Goal: Use online tool/utility: Utilize a website feature to perform a specific function

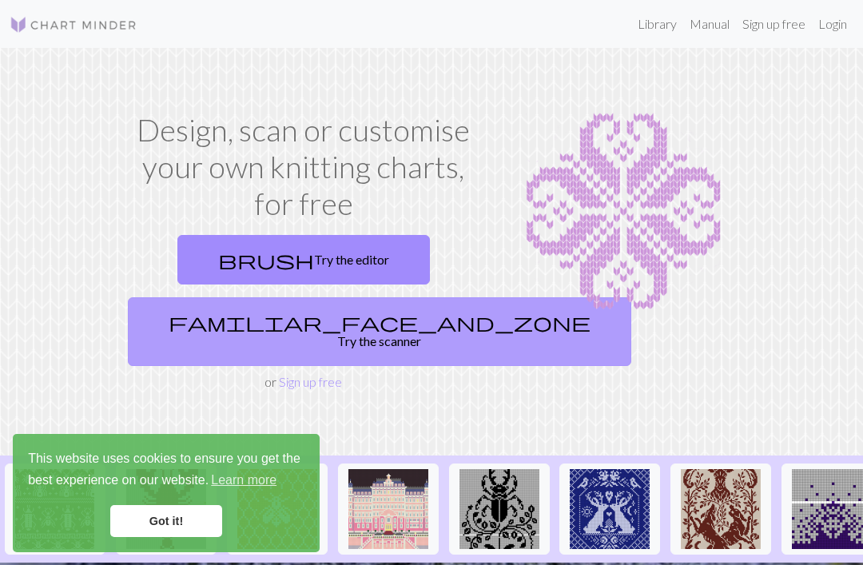
click at [319, 317] on link "familiar_face_and_zone Try the scanner" at bounding box center [379, 331] width 503 height 69
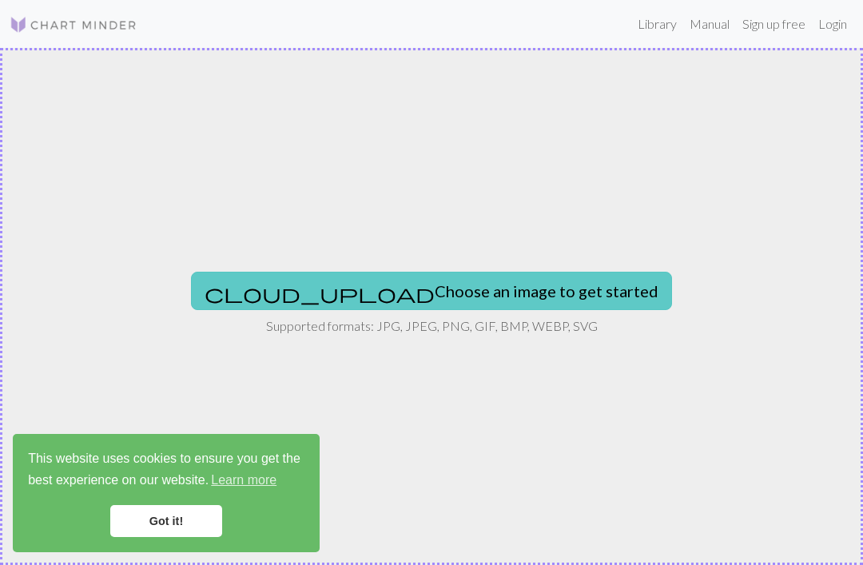
click at [396, 282] on button "cloud_upload Choose an image to get started" at bounding box center [431, 291] width 481 height 38
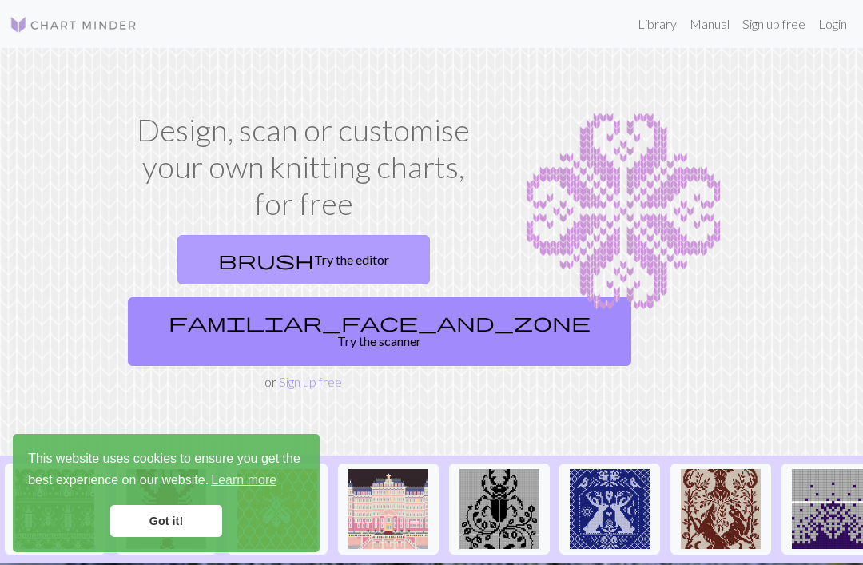
click at [284, 256] on link "brush Try the editor" at bounding box center [303, 260] width 252 height 50
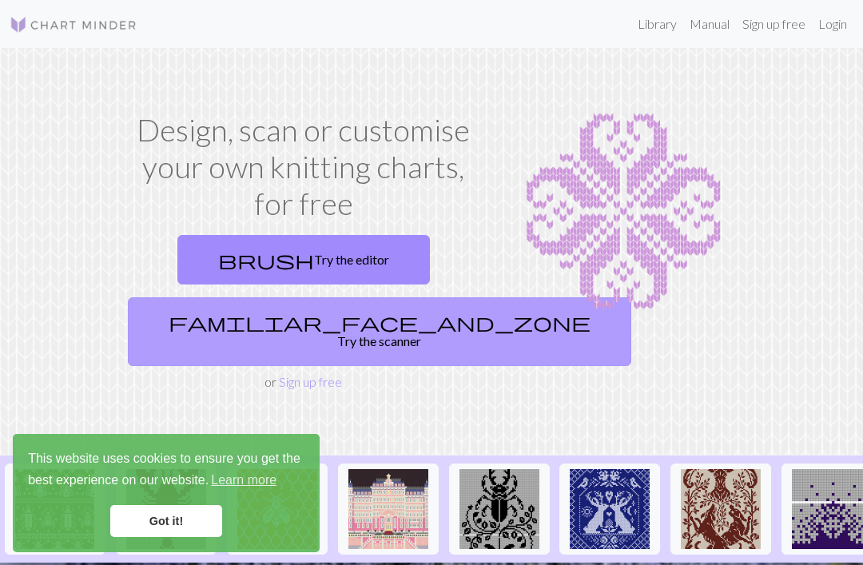
click at [300, 322] on link "familiar_face_and_zone Try the scanner" at bounding box center [379, 331] width 503 height 69
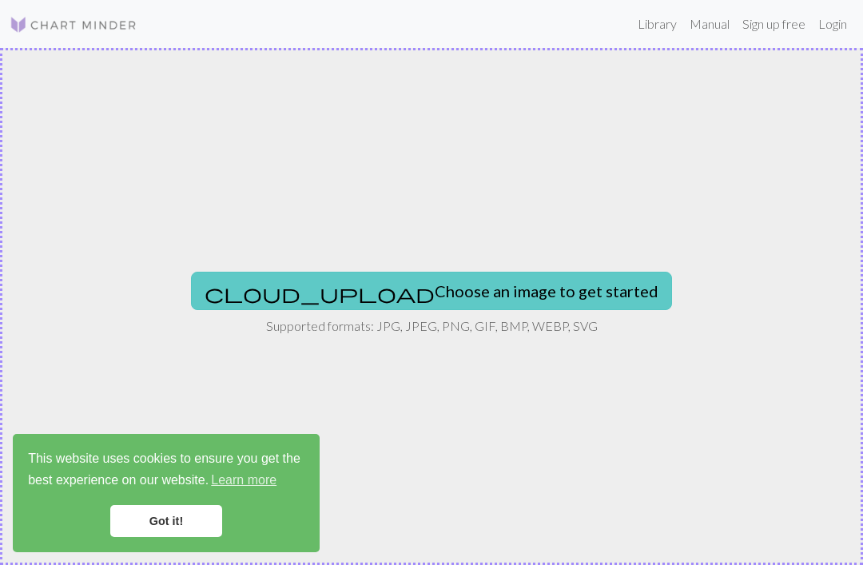
click at [339, 290] on button "cloud_upload Choose an image to get started" at bounding box center [431, 291] width 481 height 38
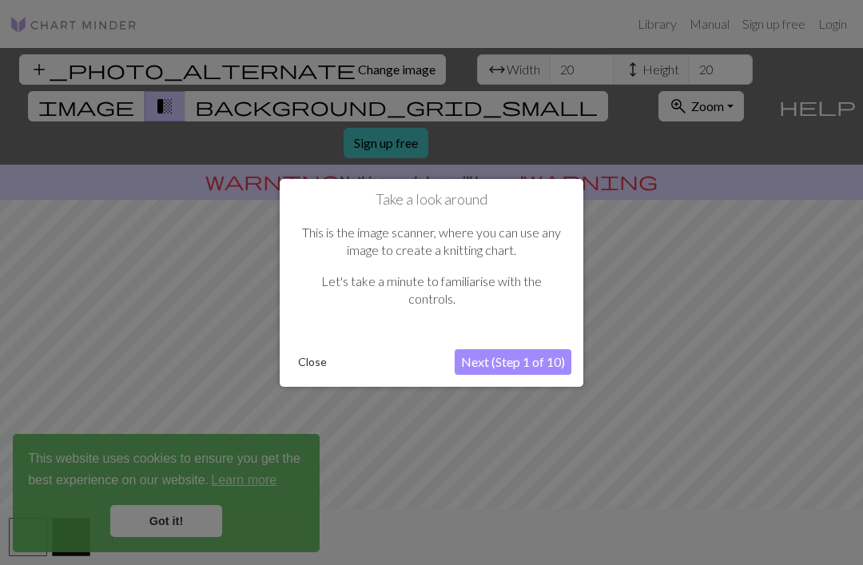
click at [491, 368] on button "Next (Step 1 of 10)" at bounding box center [513, 362] width 117 height 26
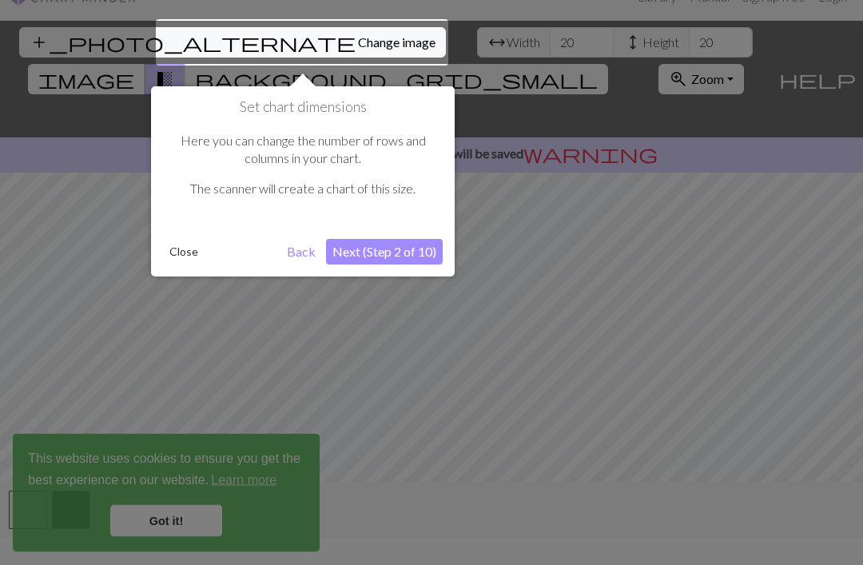
scroll to position [30, 0]
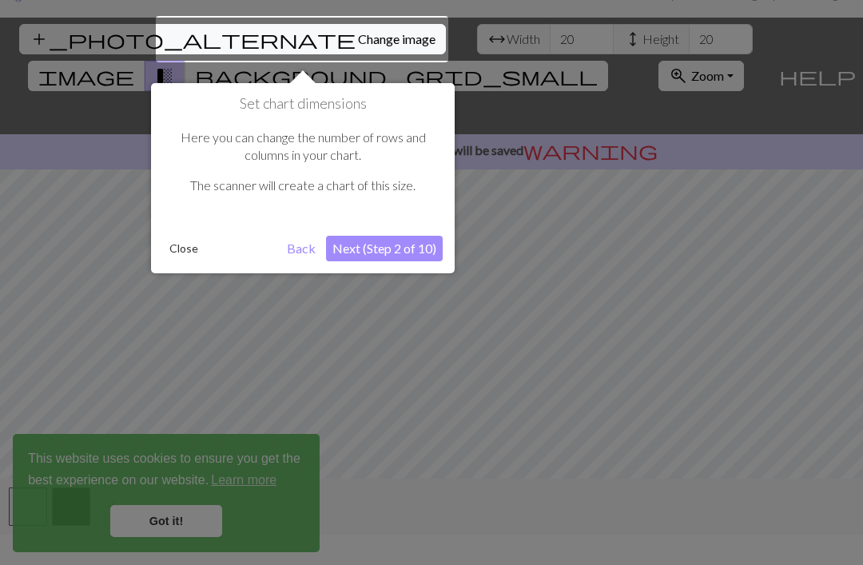
click at [356, 255] on button "Next (Step 2 of 10)" at bounding box center [384, 249] width 117 height 26
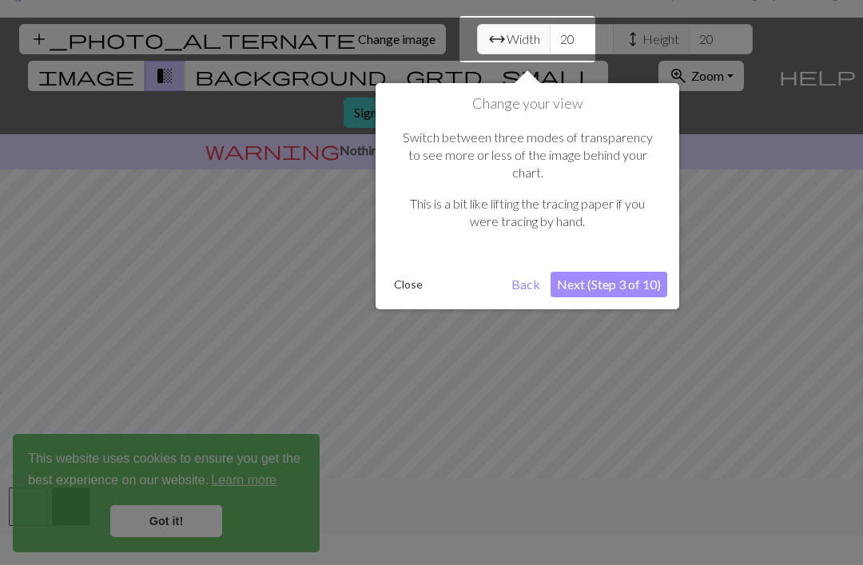
click at [584, 272] on button "Next (Step 3 of 10)" at bounding box center [609, 285] width 117 height 26
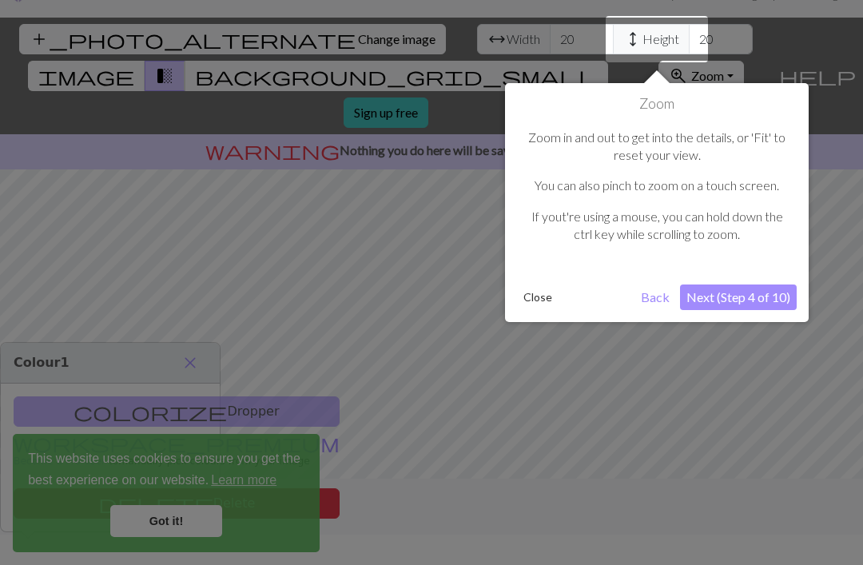
click at [721, 286] on button "Next (Step 4 of 10)" at bounding box center [738, 297] width 117 height 26
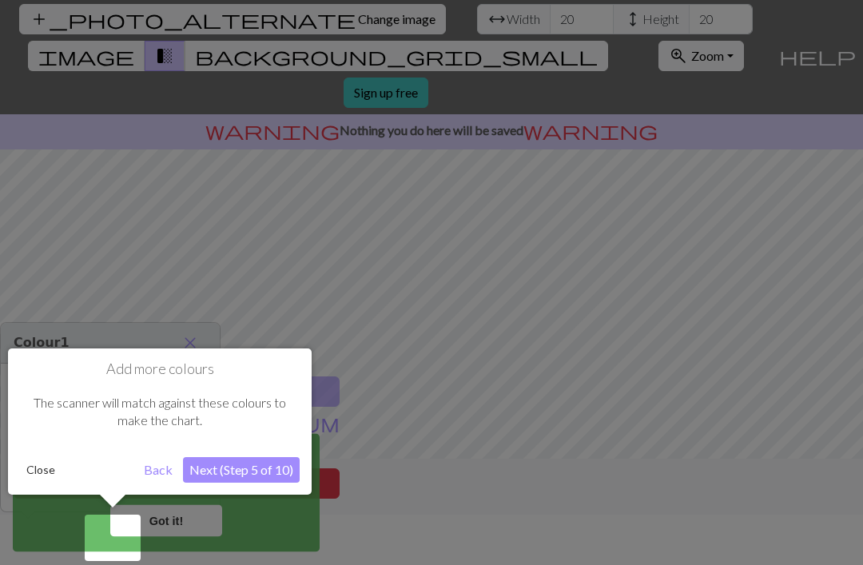
scroll to position [51, 0]
click at [247, 472] on button "Next (Step 5 of 10)" at bounding box center [241, 469] width 117 height 26
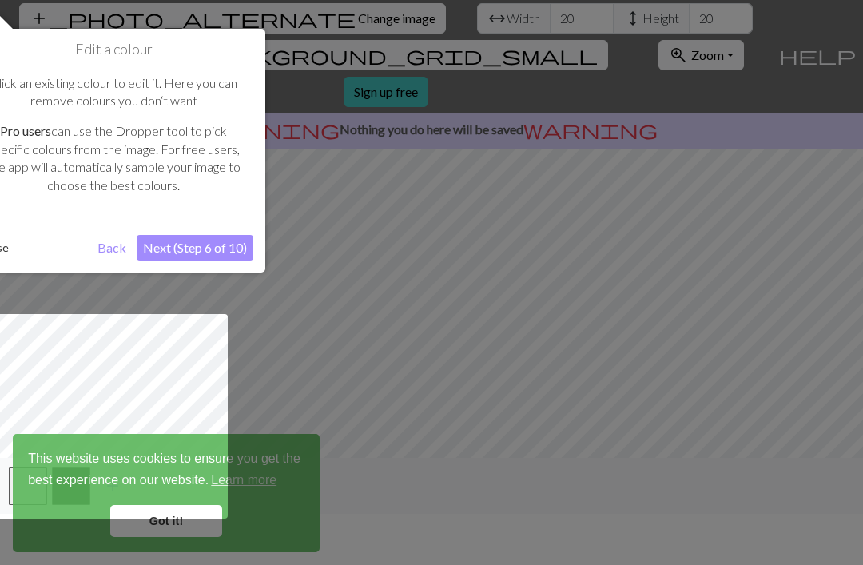
click at [209, 245] on button "Next (Step 6 of 10)" at bounding box center [195, 248] width 117 height 26
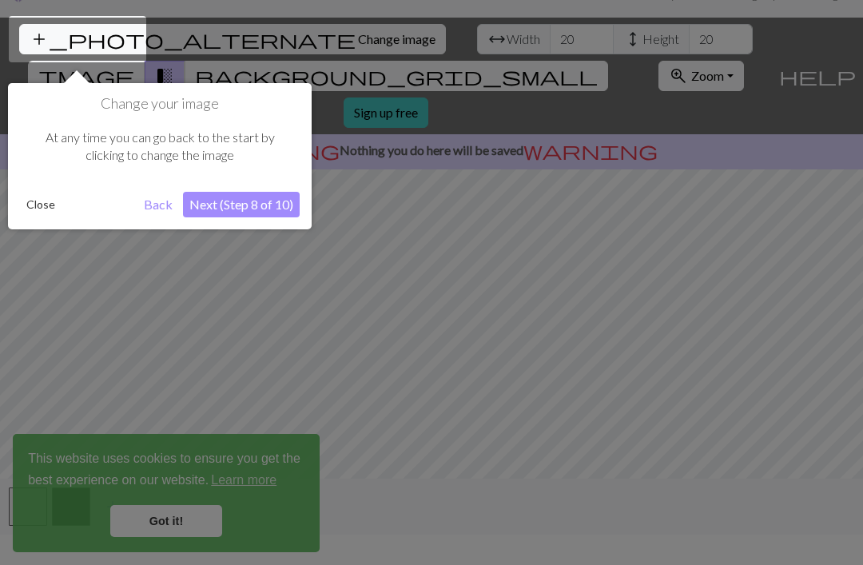
click at [233, 205] on button "Next (Step 8 of 10)" at bounding box center [241, 205] width 117 height 26
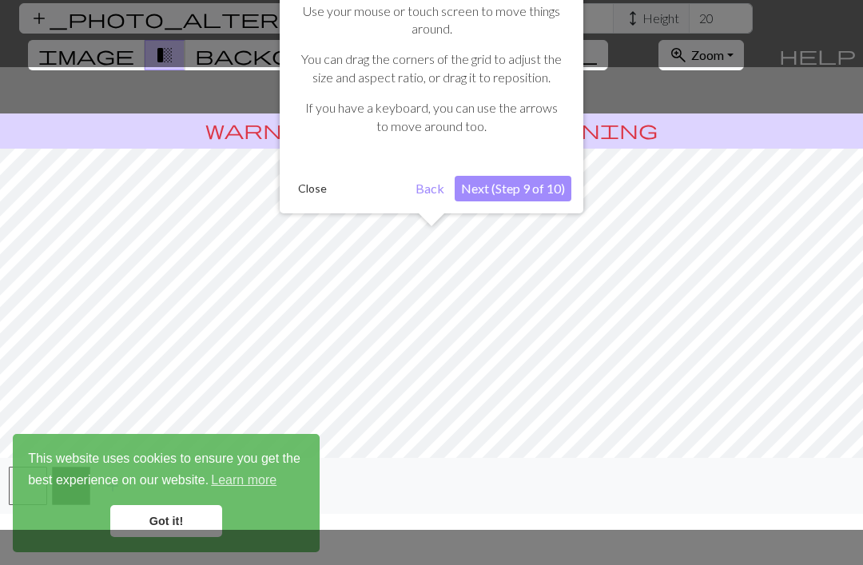
click at [507, 187] on button "Next (Step 9 of 10)" at bounding box center [513, 189] width 117 height 26
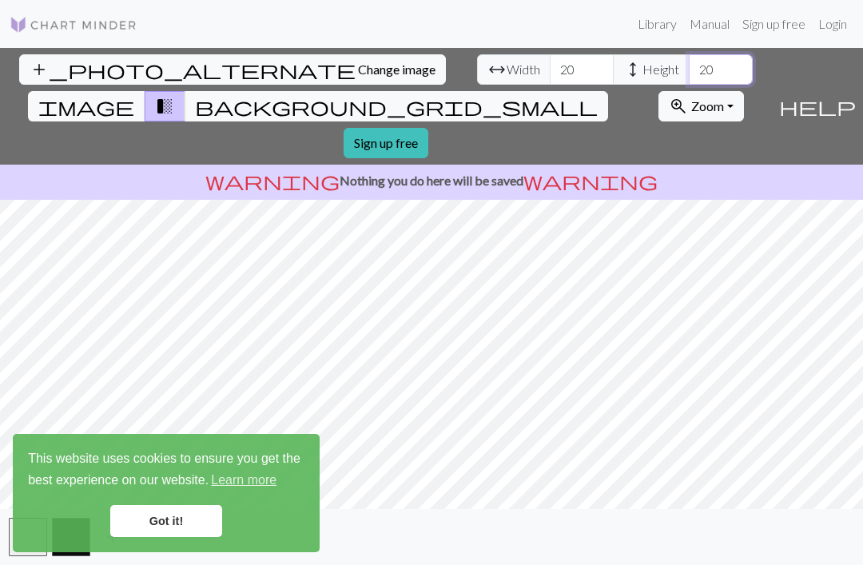
click at [689, 54] on input "20" at bounding box center [721, 69] width 64 height 30
type input "2"
type input "20"
click at [550, 54] on input "20" at bounding box center [582, 69] width 64 height 30
type input "2"
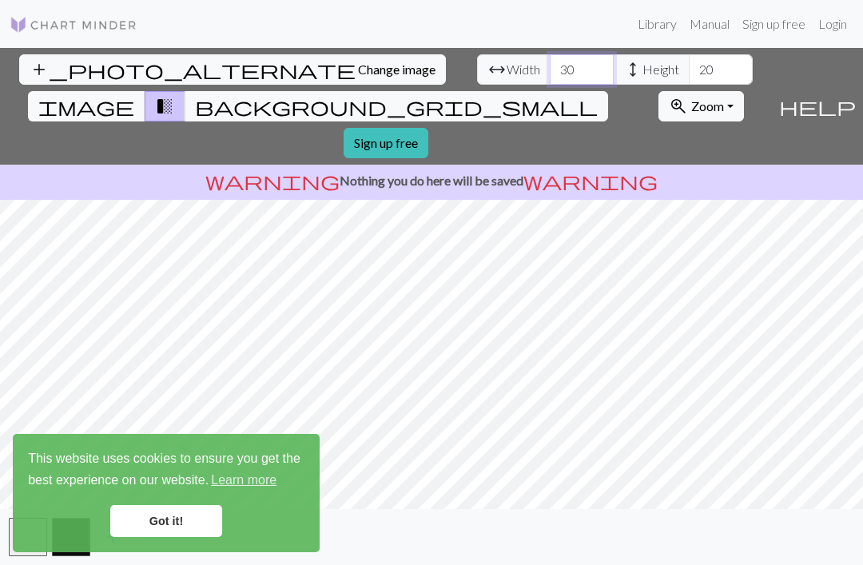
type input "30"
click at [134, 95] on span "image" at bounding box center [86, 106] width 96 height 22
click at [566, 95] on span "background_grid_small" at bounding box center [396, 106] width 403 height 22
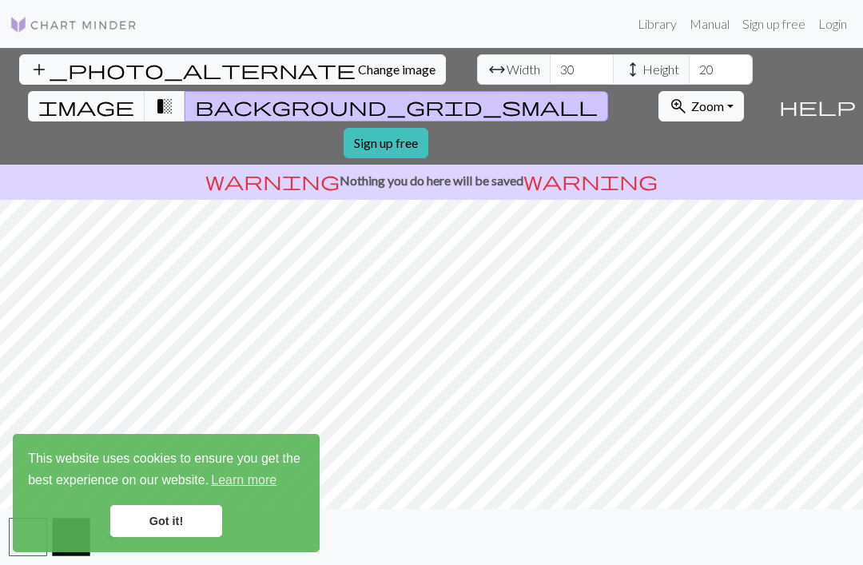
click at [158, 523] on link "Got it!" at bounding box center [166, 521] width 112 height 32
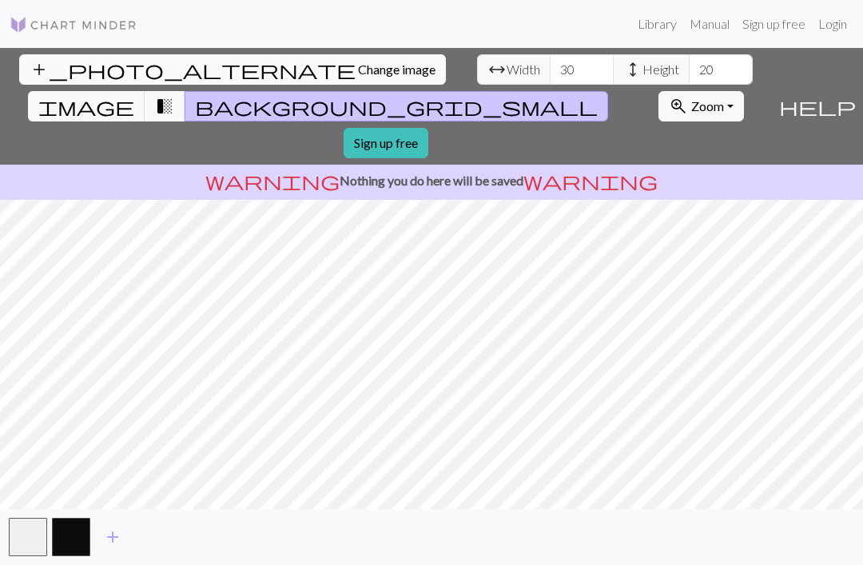
click at [358, 62] on span "Change image" at bounding box center [397, 69] width 78 height 15
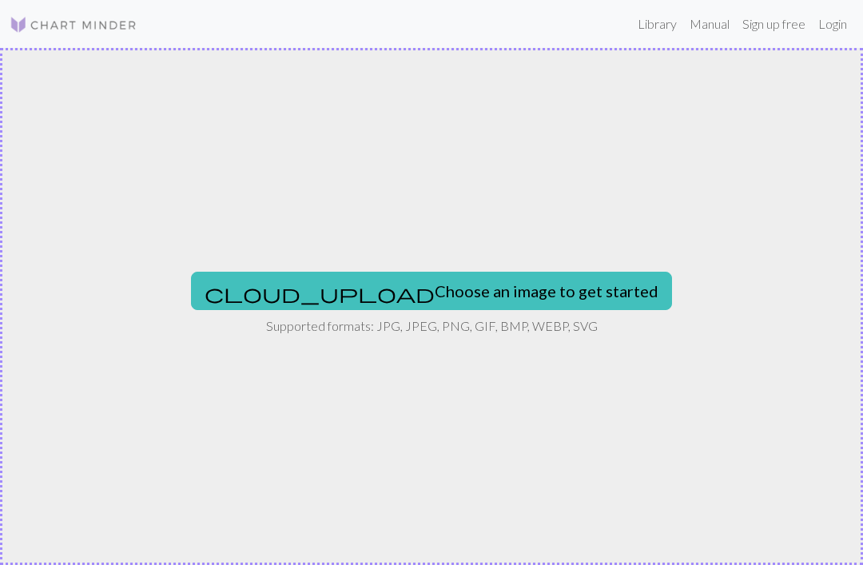
scroll to position [0, 0]
